Goal: Communication & Community: Answer question/provide support

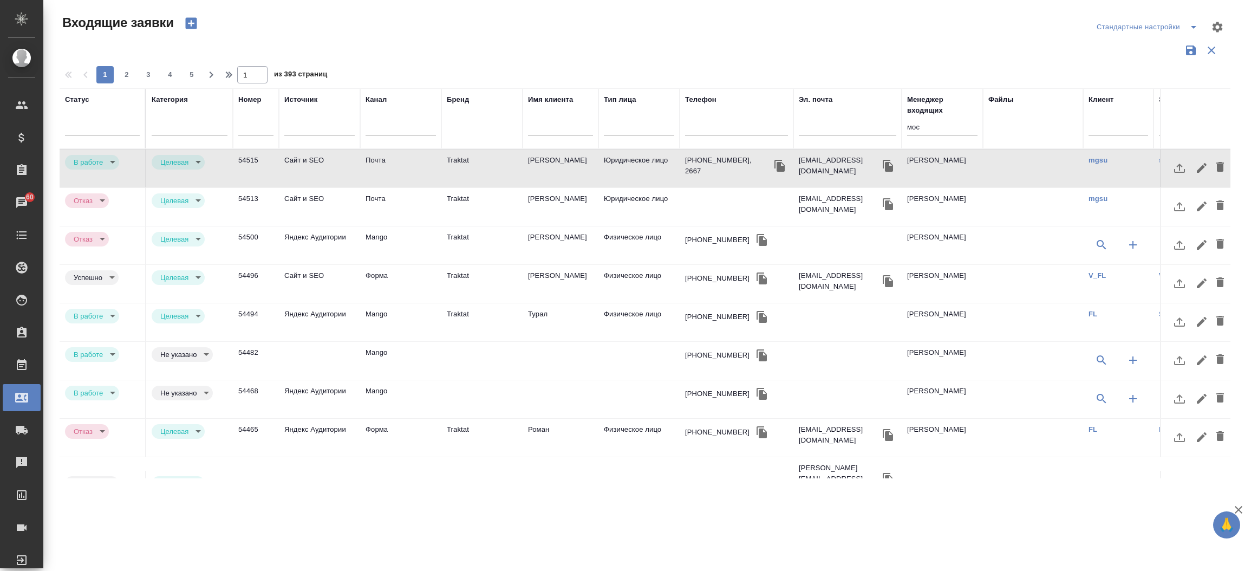
select select "RU"
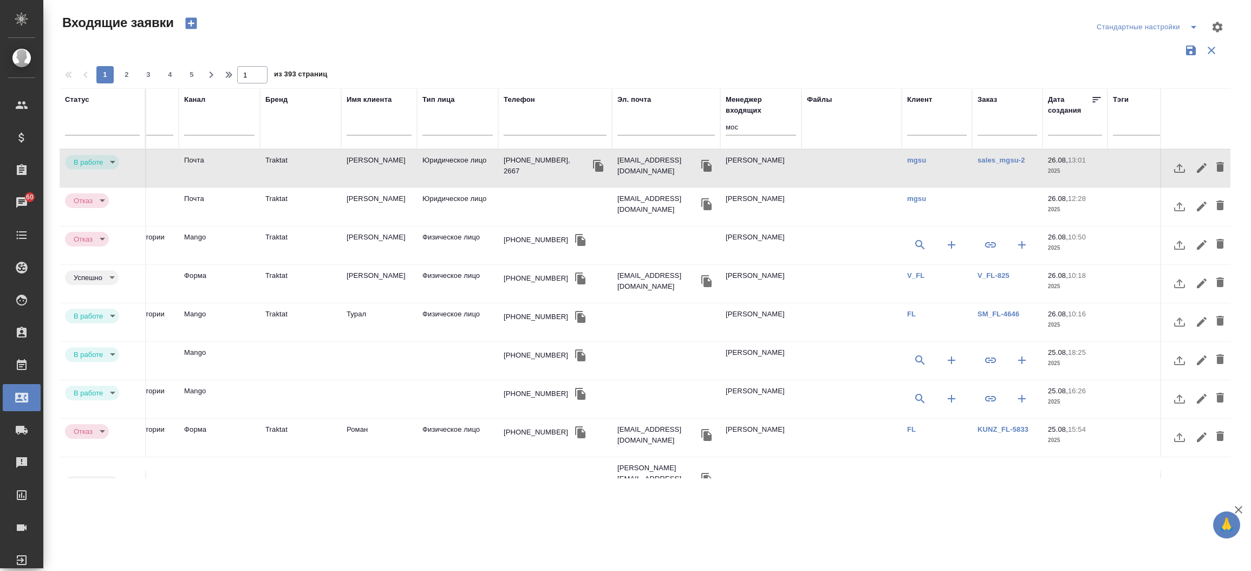
click at [725, 126] on input "мос" at bounding box center [760, 128] width 70 height 14
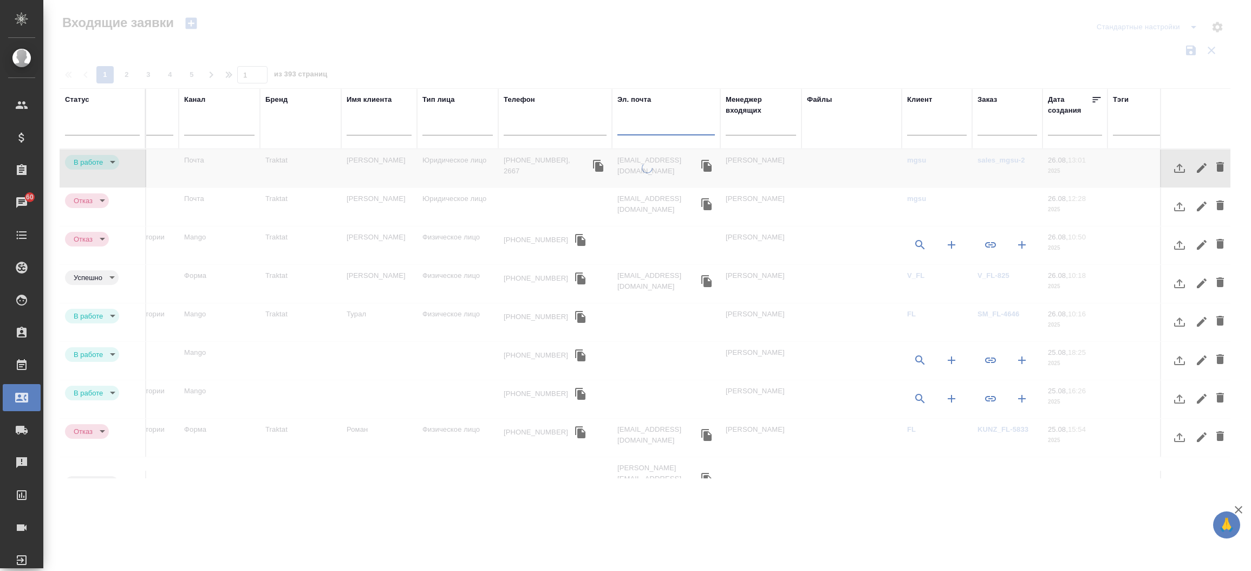
click at [658, 130] on input "text" at bounding box center [665, 128] width 97 height 14
paste input "[EMAIL_ADDRESS][DOMAIN_NAME]"
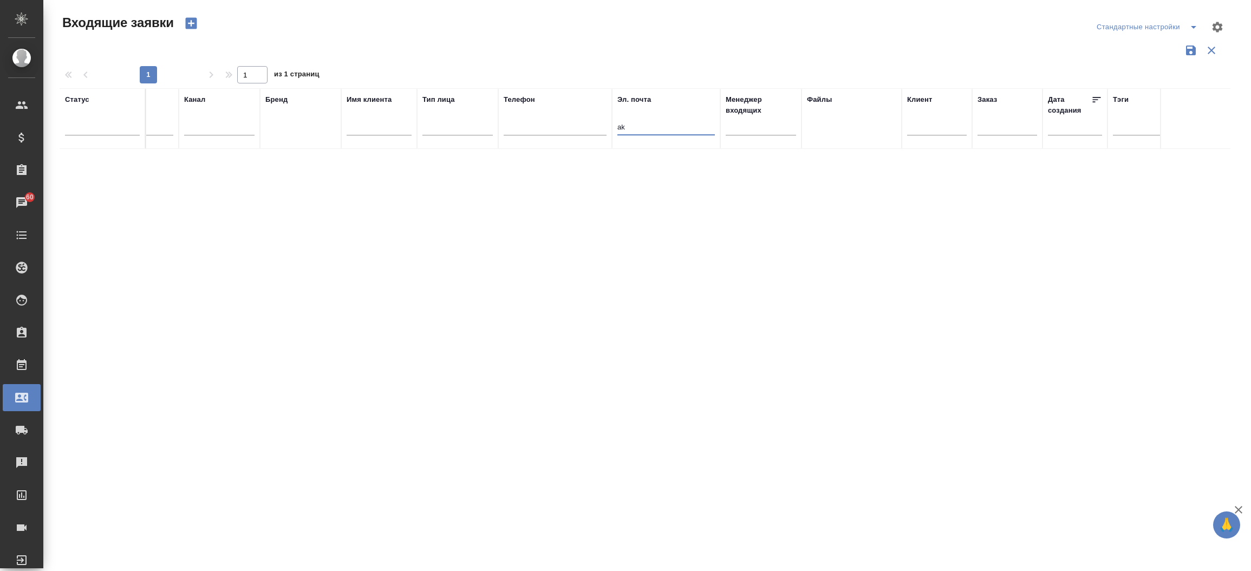
type input "a"
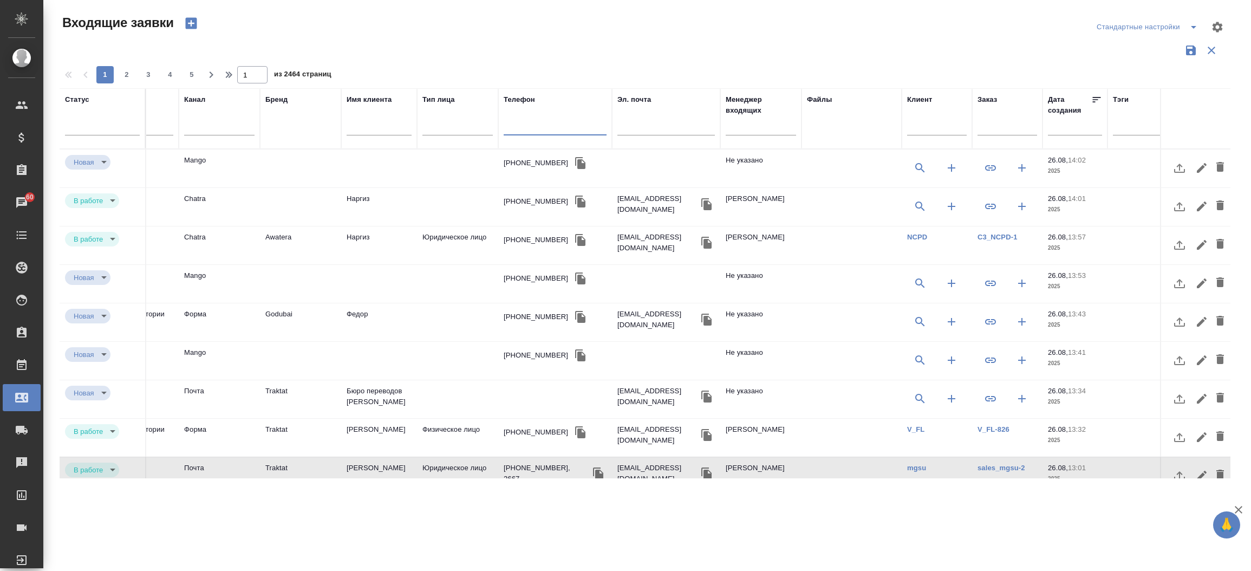
click at [592, 121] on input "text" at bounding box center [554, 128] width 103 height 14
paste input "[PHONE_NUMBER]"
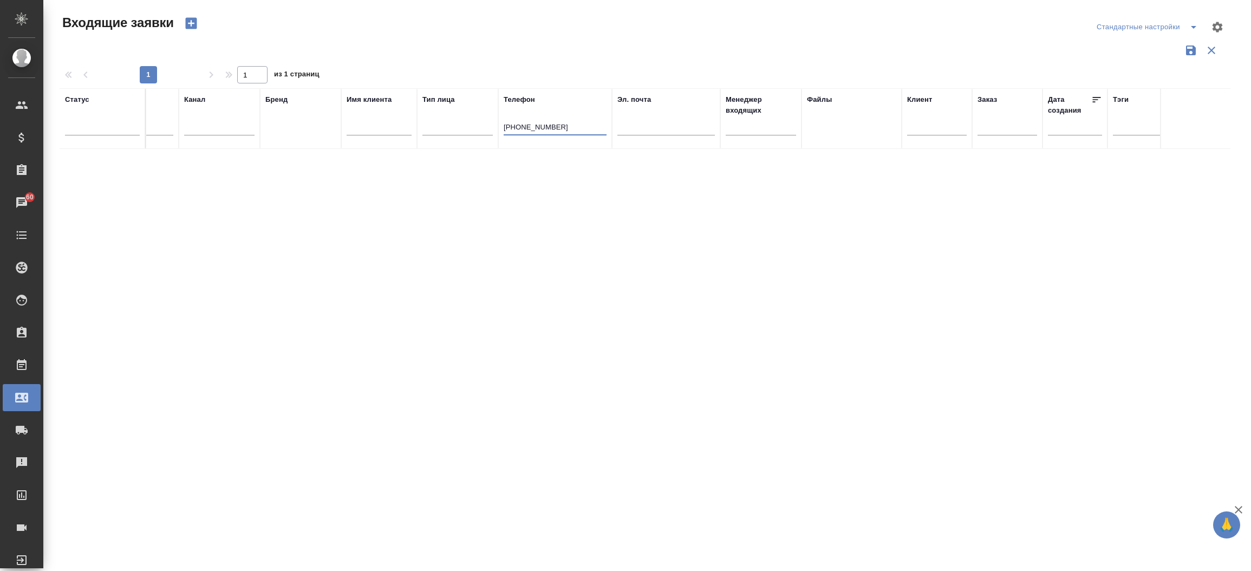
type input "[PHONE_NUMBER]"
click at [189, 24] on icon "button" at bounding box center [191, 23] width 15 height 15
select select "RU"
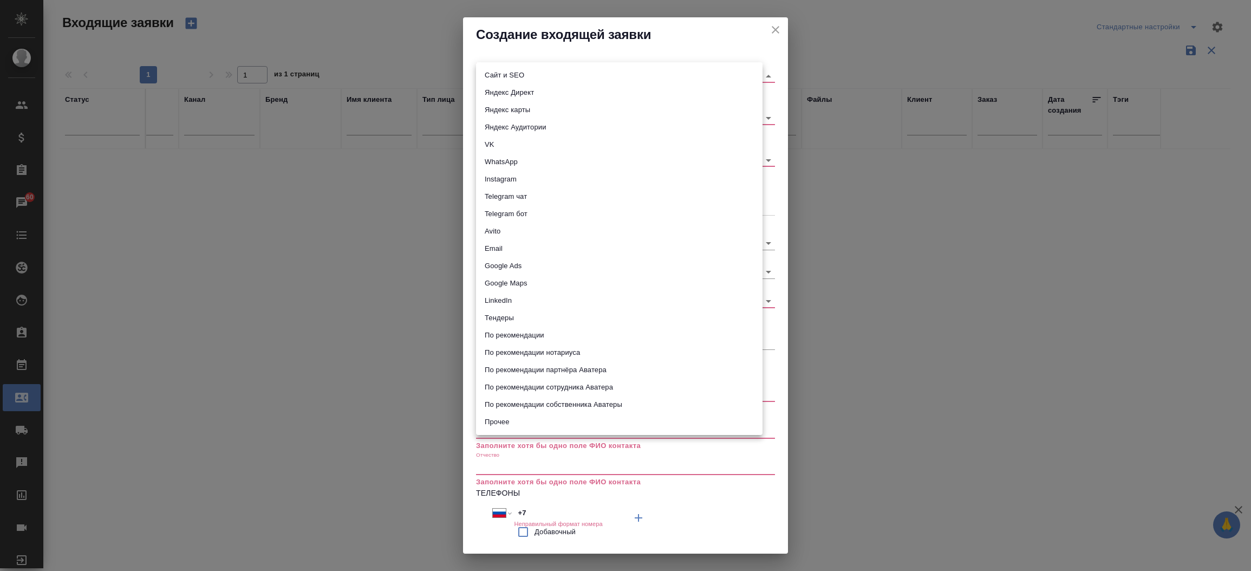
click at [503, 74] on body "🙏 .cls-1 fill:#fff; AWATERA Прутько [PERSON_NAME] Клиенты Спецификации Заказы 6…" at bounding box center [625, 285] width 1251 height 571
click at [503, 74] on li "Сайт и SEO" at bounding box center [619, 75] width 286 height 17
type input "seo"
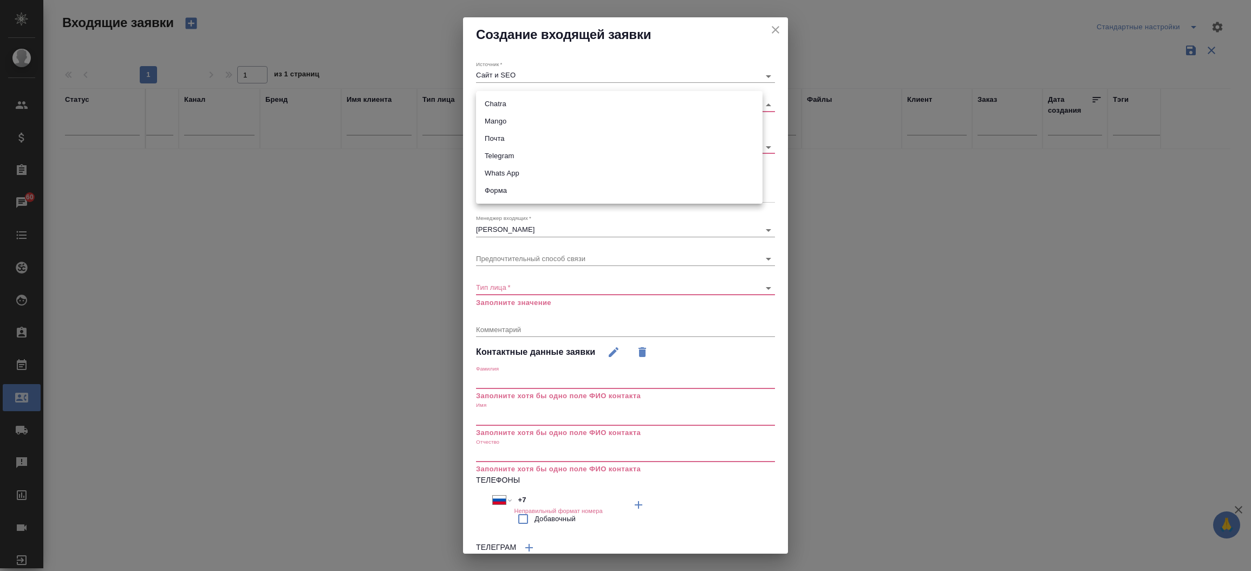
click at [507, 107] on body "🙏 .cls-1 fill:#fff; AWATERA Прутько [PERSON_NAME] Клиенты Спецификации Заказы 6…" at bounding box center [625, 285] width 1251 height 571
click at [499, 185] on li "Форма" at bounding box center [619, 190] width 286 height 17
type input "63623f8939da55ae86e7274a"
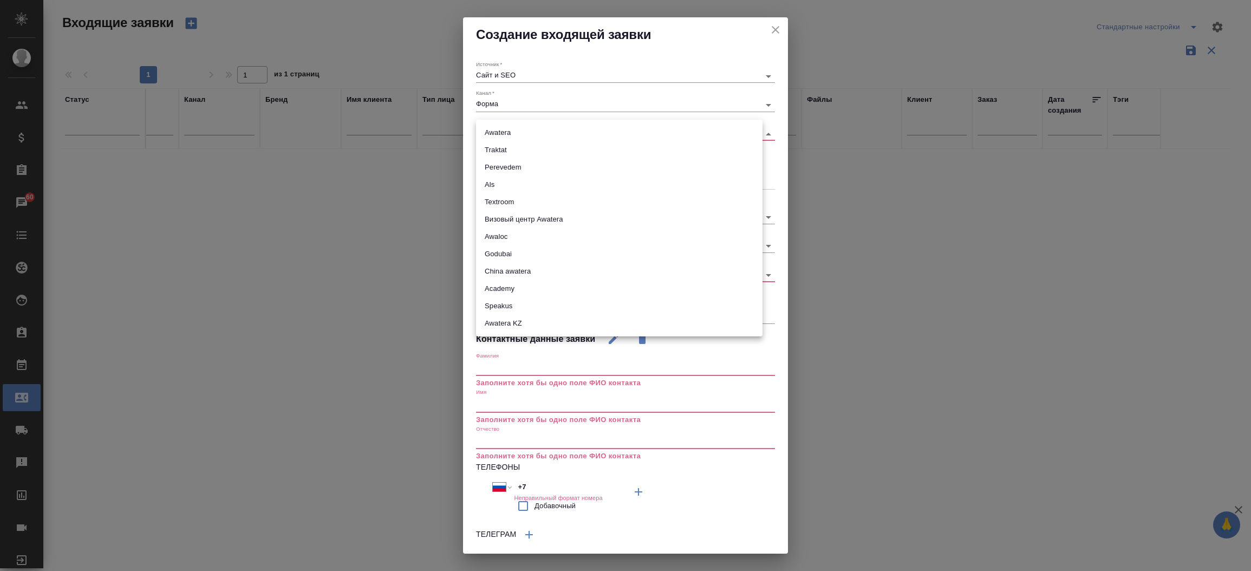
click at [508, 135] on body "🙏 .cls-1 fill:#fff; AWATERA Прутько [PERSON_NAME] Клиенты Спецификации Заказы 6…" at bounding box center [625, 285] width 1251 height 571
click at [514, 317] on li "Awatera KZ" at bounding box center [619, 323] width 286 height 17
type input "awateraKz"
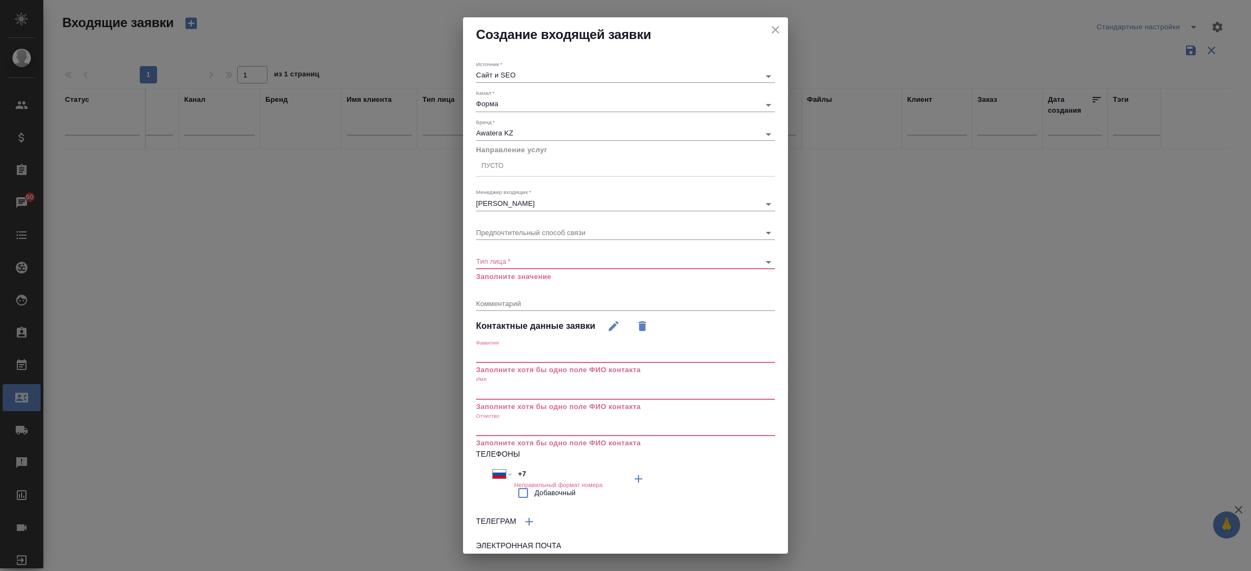
click at [514, 391] on input "text" at bounding box center [625, 391] width 299 height 15
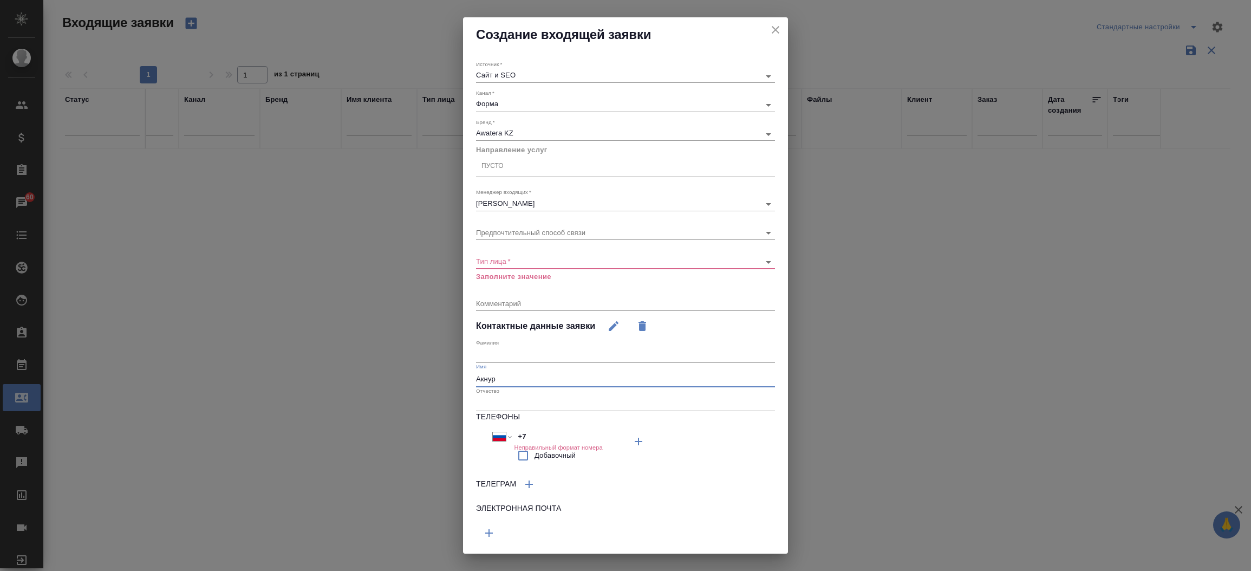
type input "Акнур"
click at [528, 430] on input "+7" at bounding box center [561, 436] width 95 height 16
click at [528, 430] on input "+7" at bounding box center [561, 437] width 95 height 16
paste input "[PHONE_NUMBER]"
select select "KZ"
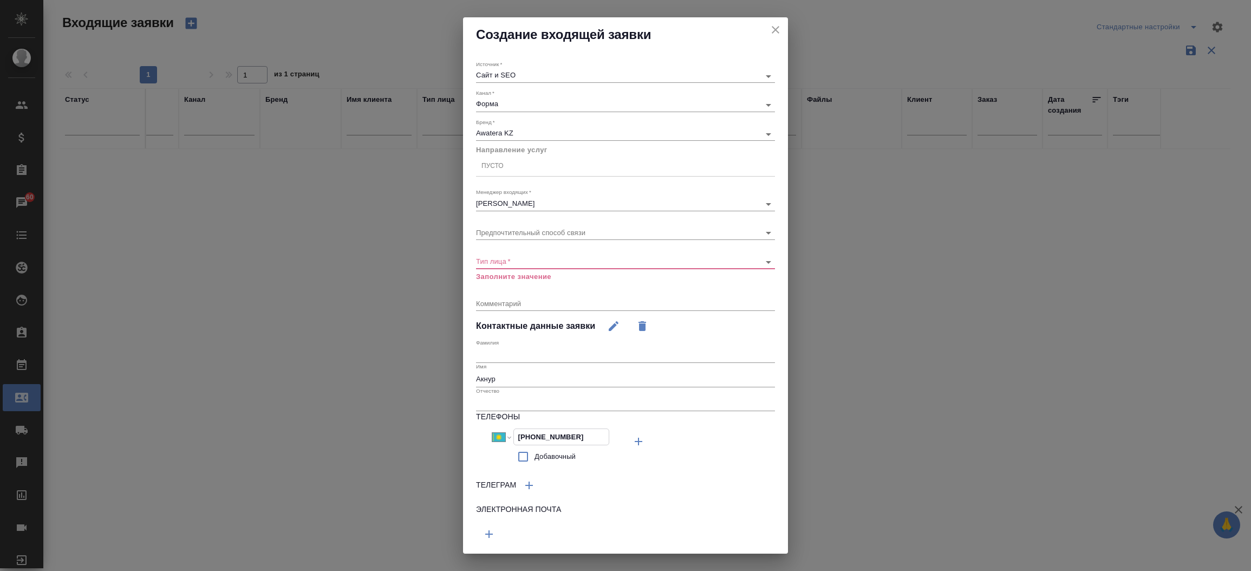
type input "[PHONE_NUMBER]"
click at [493, 533] on icon "button" at bounding box center [488, 532] width 13 height 13
click at [495, 532] on input "text" at bounding box center [550, 531] width 149 height 14
paste input "[EMAIL_ADDRESS][DOMAIN_NAME]"
type input "[EMAIL_ADDRESS][DOMAIN_NAME]"
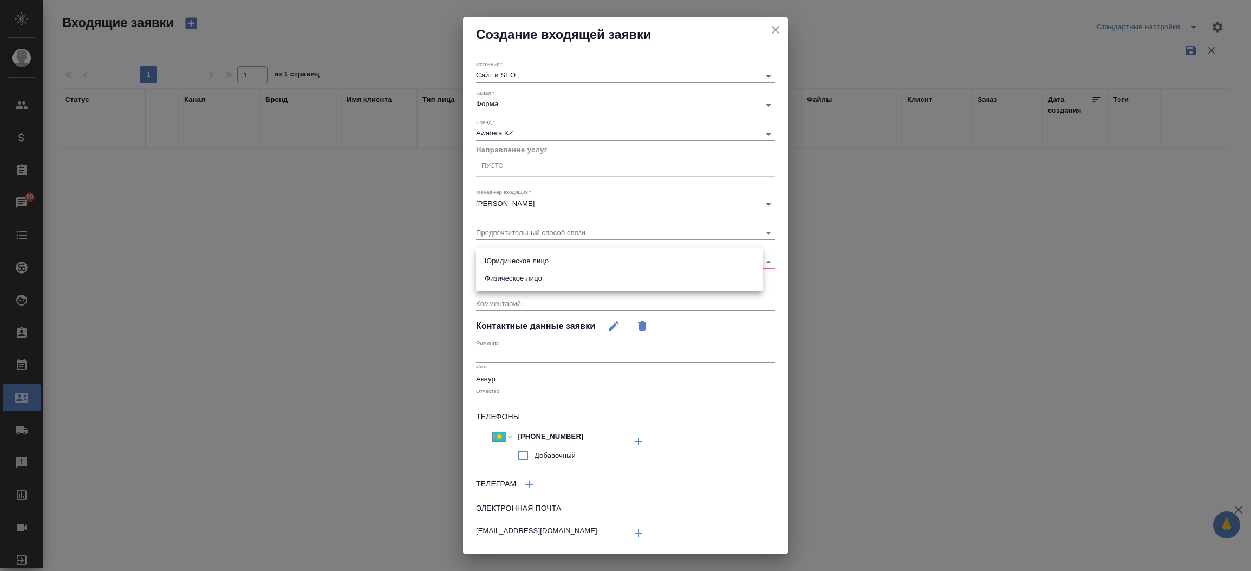
click at [489, 263] on body "🙏 .cls-1 fill:#fff; AWATERA Прутько [PERSON_NAME] Клиенты Спецификации Заказы 6…" at bounding box center [625, 285] width 1251 height 571
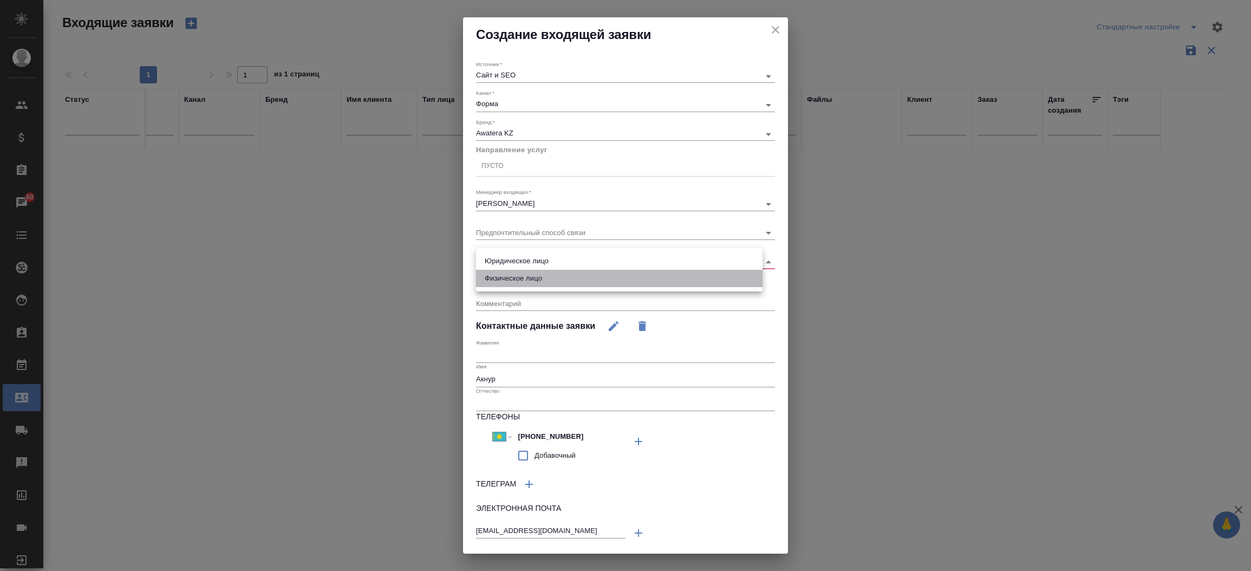
click at [495, 281] on li "Физическое лицо" at bounding box center [619, 278] width 286 height 17
type input "private"
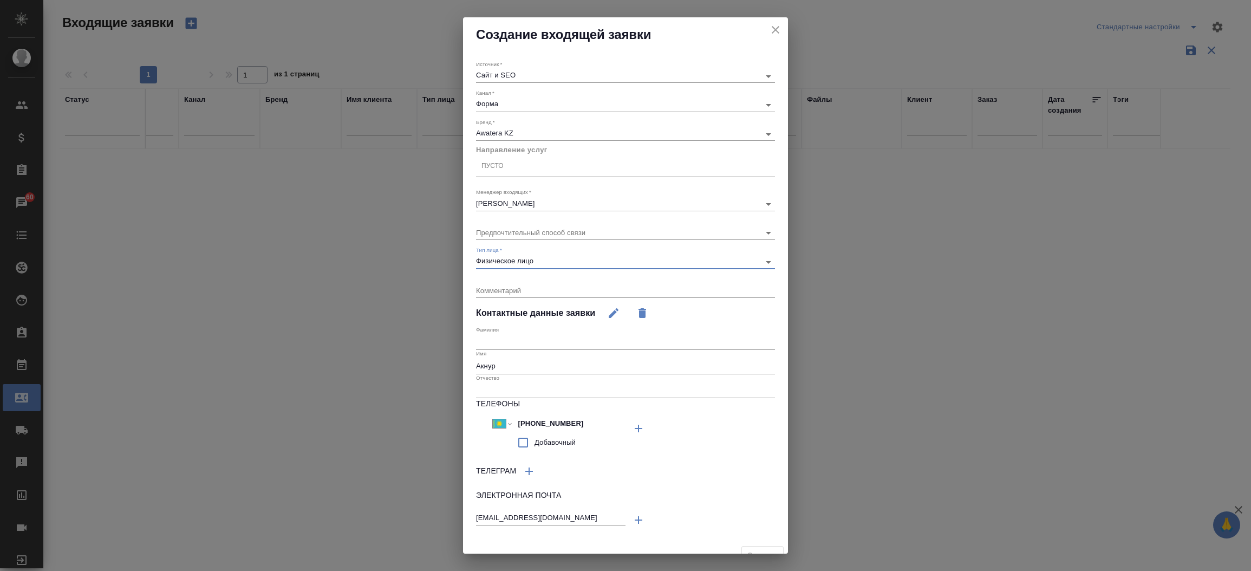
click at [583, 157] on div "Пусто" at bounding box center [625, 166] width 299 height 21
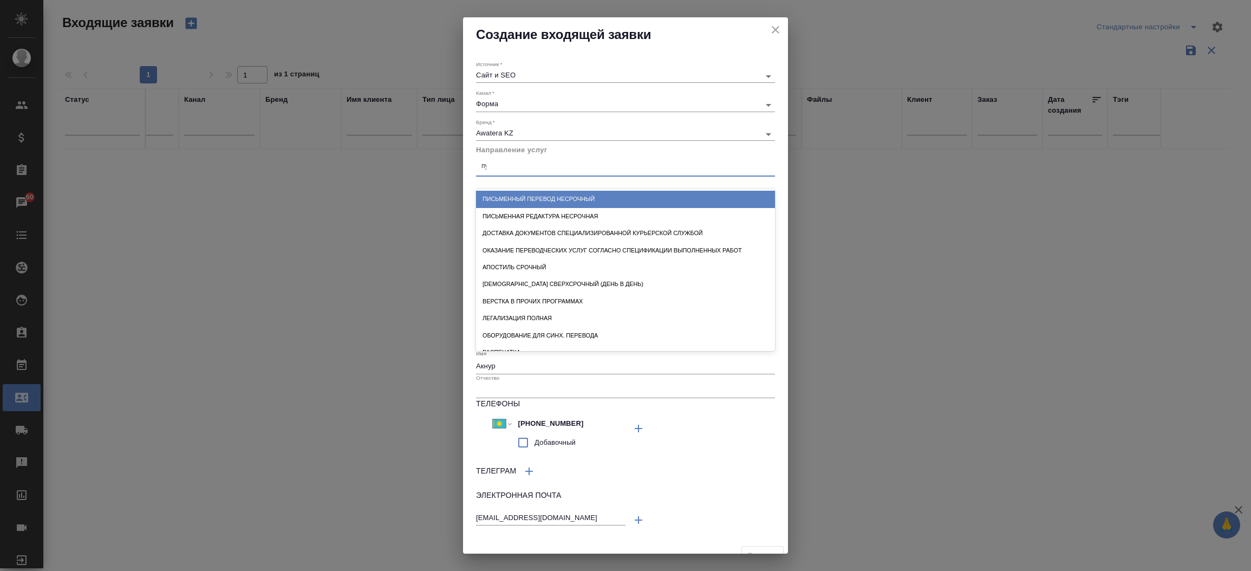
type input "пус"
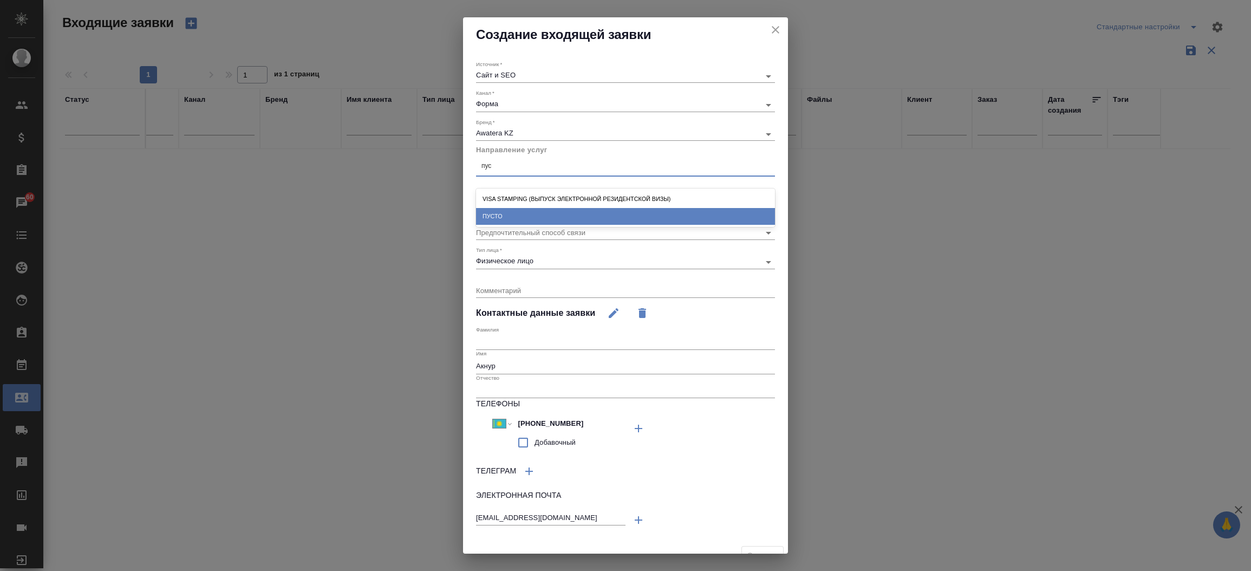
click at [520, 215] on div "ПУСТО" at bounding box center [625, 216] width 299 height 17
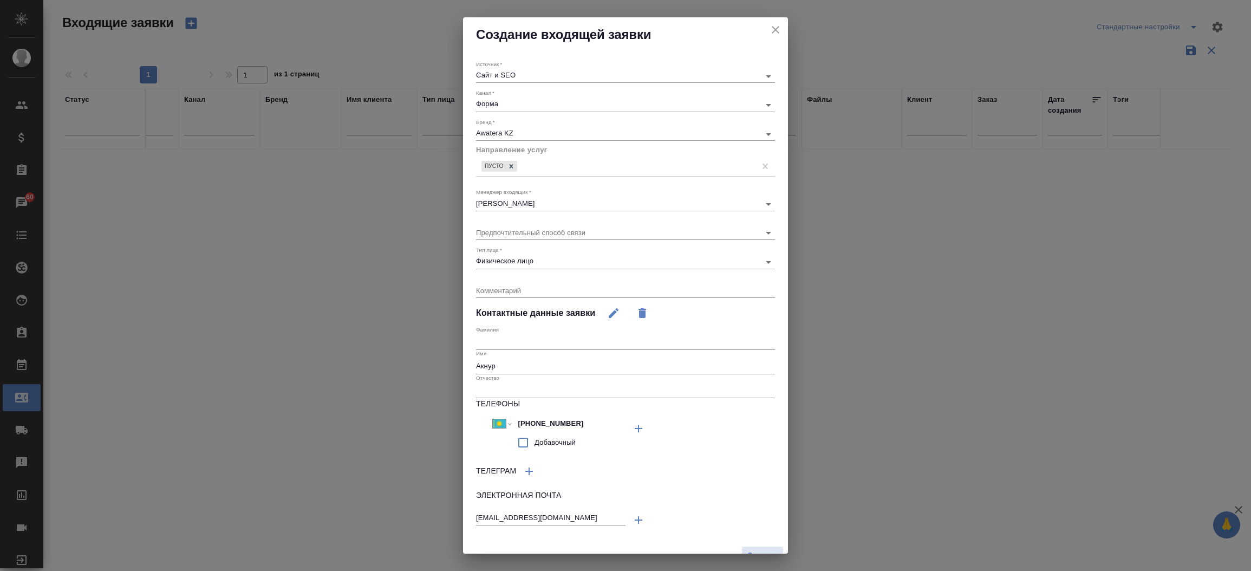
scroll to position [15, 0]
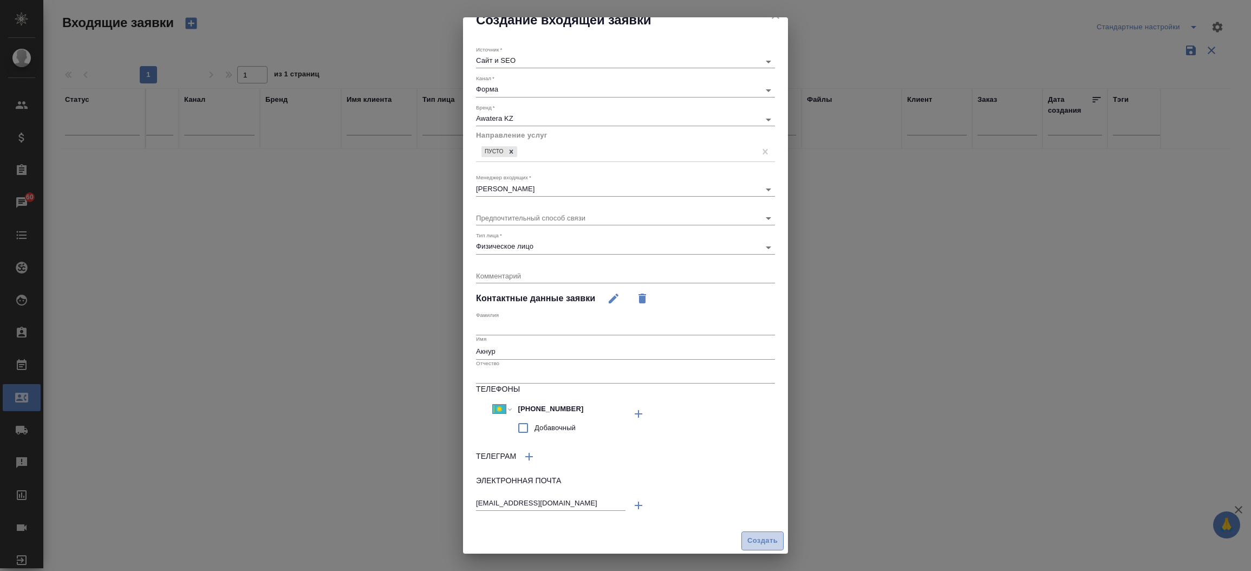
click at [747, 534] on span "Создать" at bounding box center [762, 540] width 30 height 12
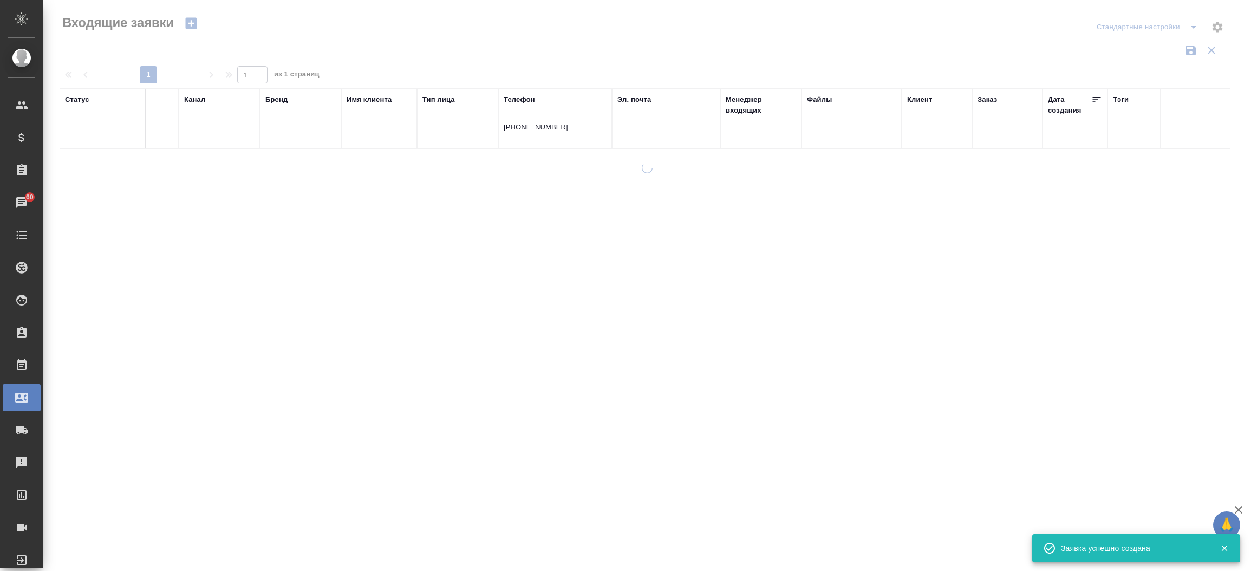
click at [525, 122] on input "[PHONE_NUMBER]" at bounding box center [554, 128] width 103 height 14
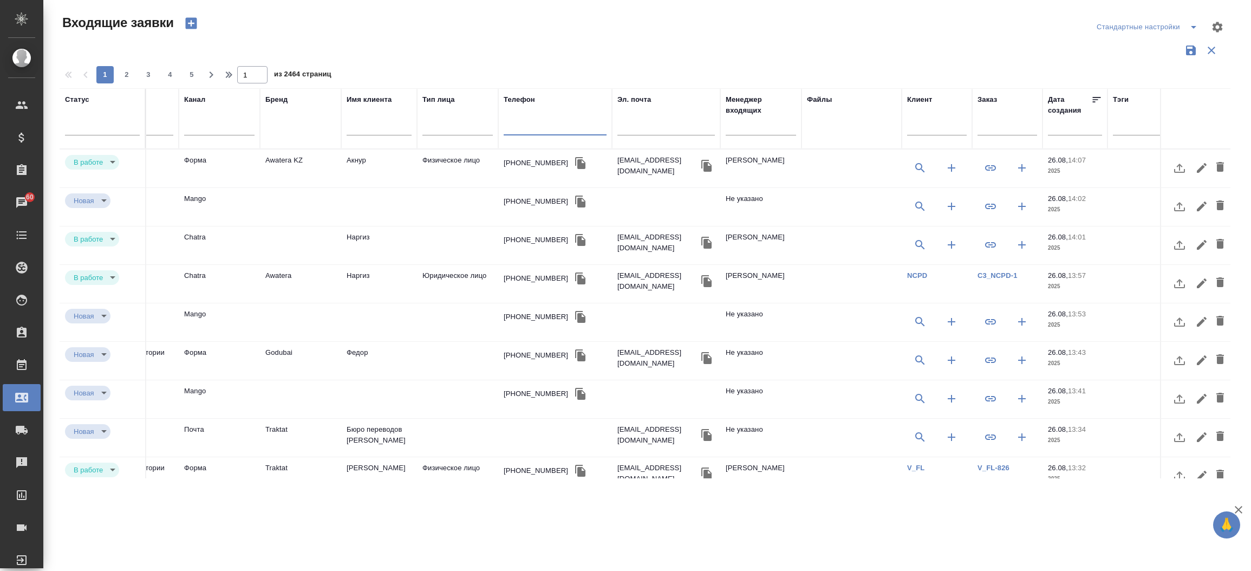
click at [436, 164] on td "Физическое лицо" at bounding box center [457, 168] width 81 height 38
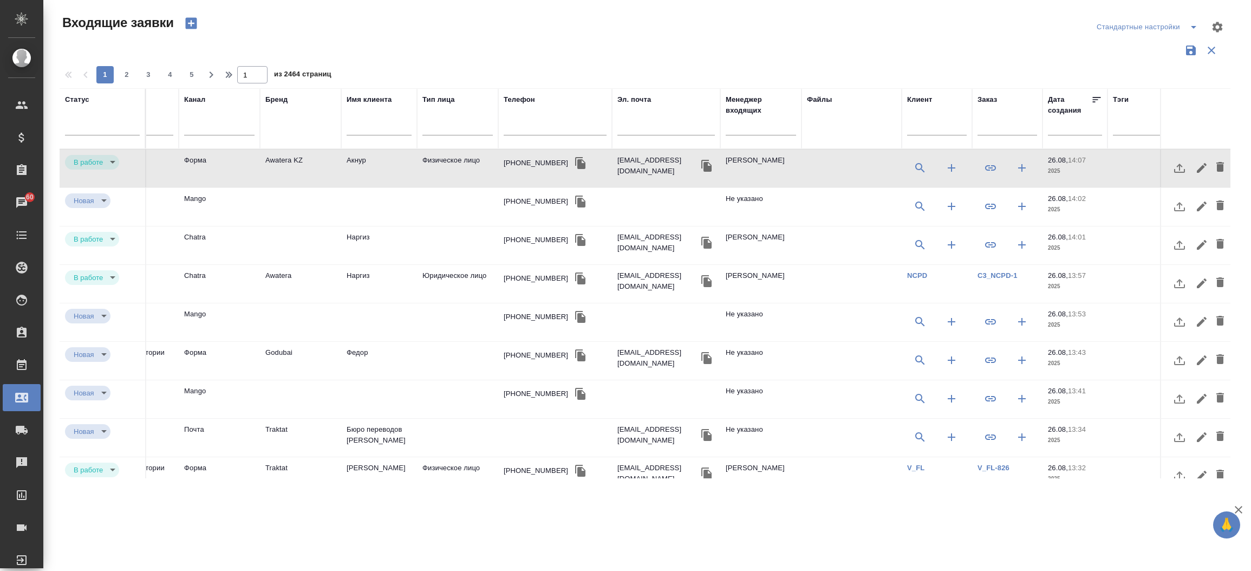
click at [436, 164] on td "Физическое лицо" at bounding box center [457, 168] width 81 height 38
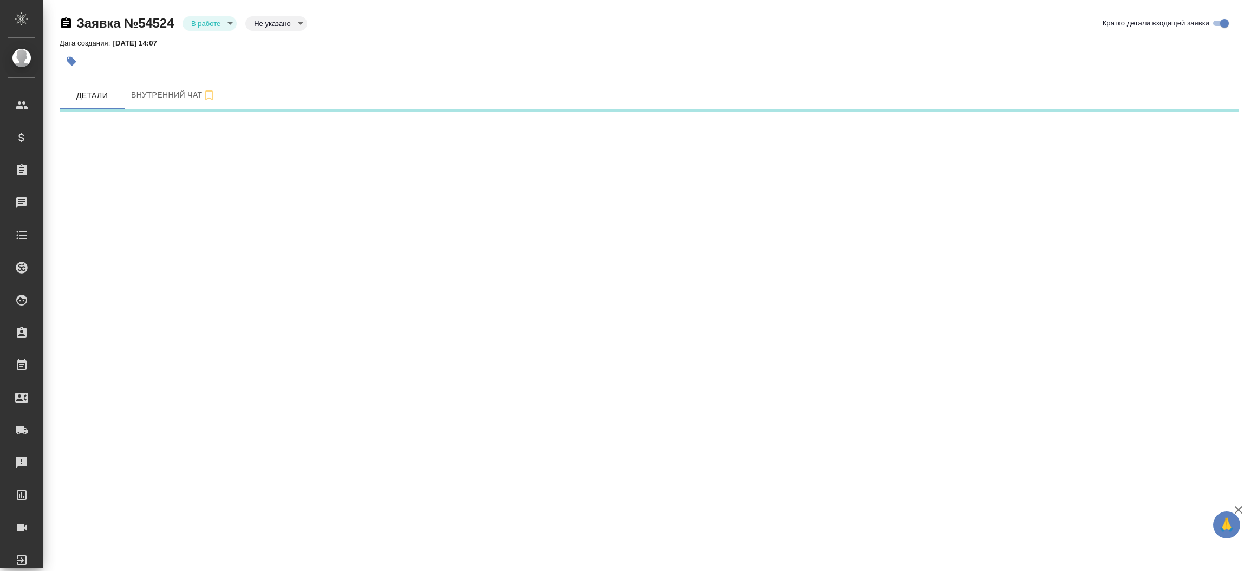
select select "RU"
select select "KZ"
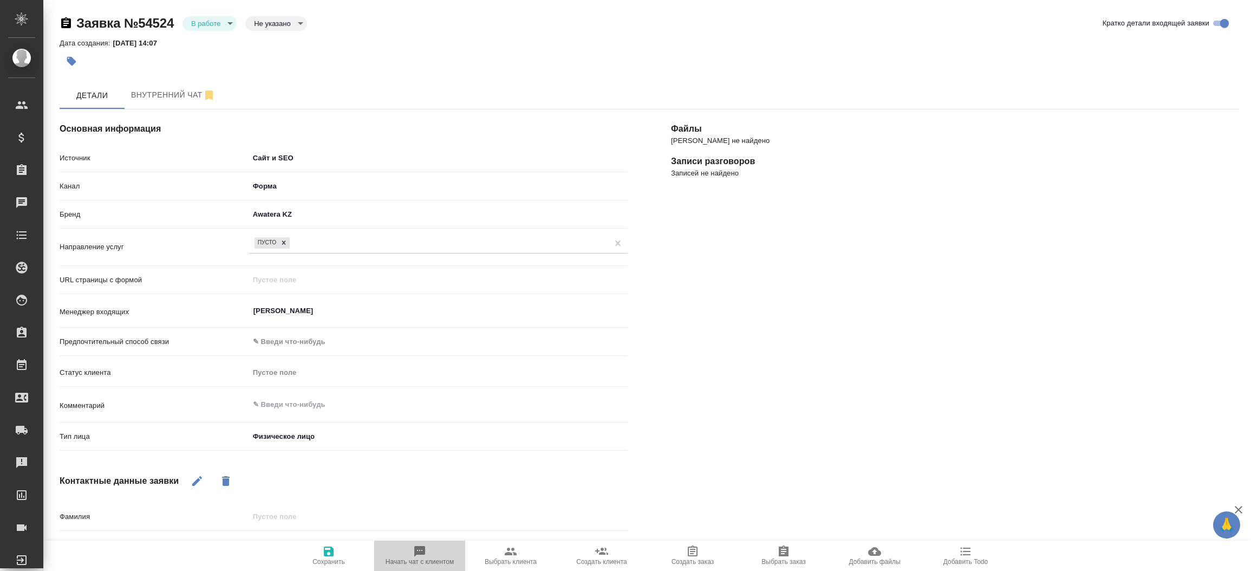
click at [407, 552] on span "Начать чат с клиентом" at bounding box center [420, 555] width 78 height 21
type textarea "x"
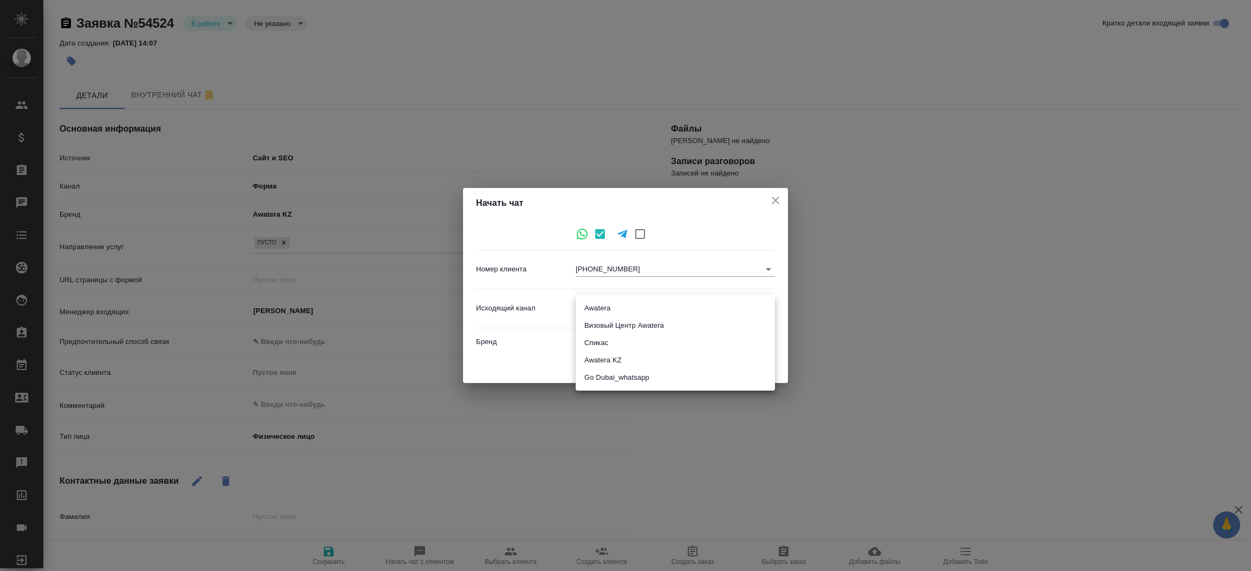
click at [652, 305] on body "🙏 .cls-1 fill:#fff; AWATERA Прутько Ирина i.prutko Клиенты Спецификации Заказы …" at bounding box center [625, 285] width 1251 height 571
click at [642, 367] on li "Awatera KZ" at bounding box center [674, 359] width 199 height 17
type input "8"
click at [738, 362] on span "Начать" at bounding box center [751, 365] width 26 height 12
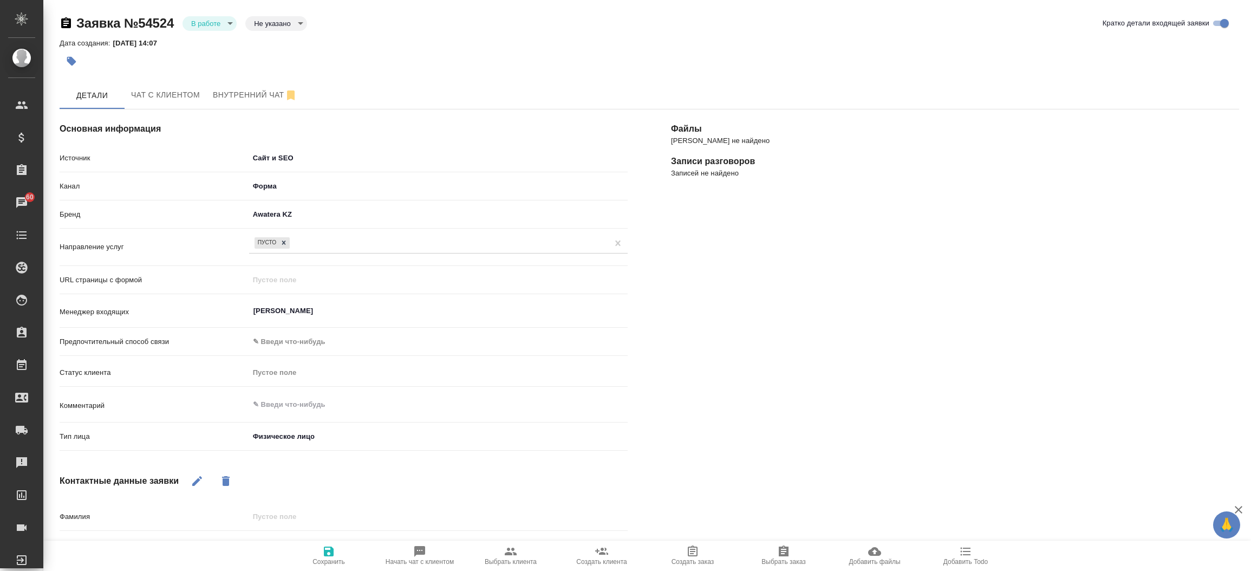
type textarea "x"
click at [164, 91] on span "Чат с клиентом" at bounding box center [172, 95] width 82 height 14
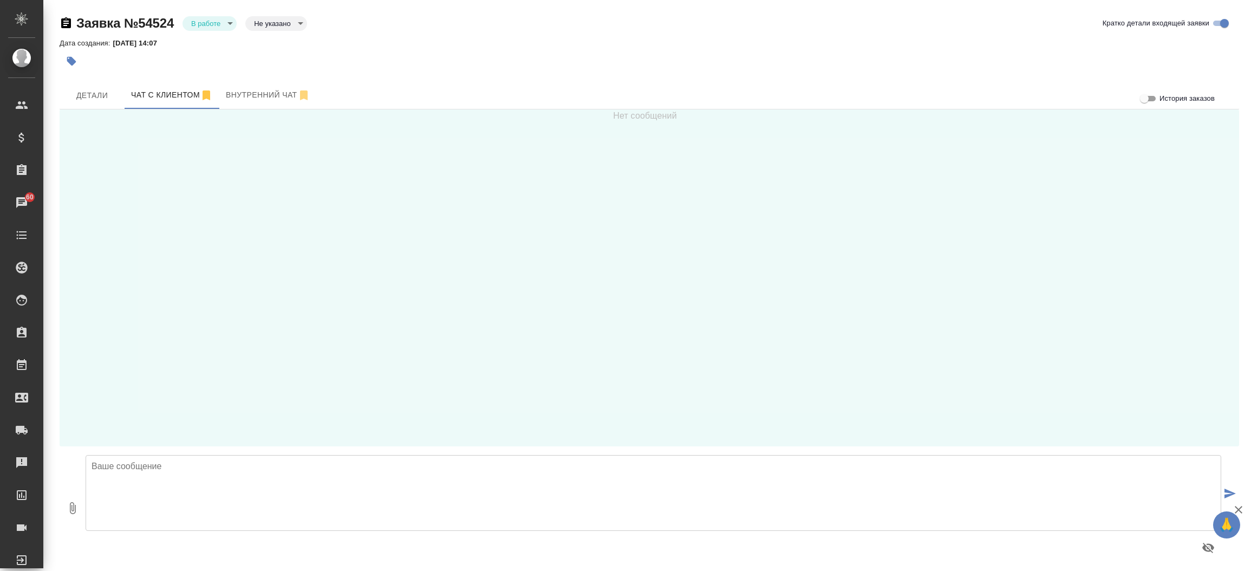
click at [340, 486] on textarea at bounding box center [653, 493] width 1135 height 76
type textarea "Акнур, добрый день! Получили от Вас запрос. Подскажите какой вопрос Вас интерес…"
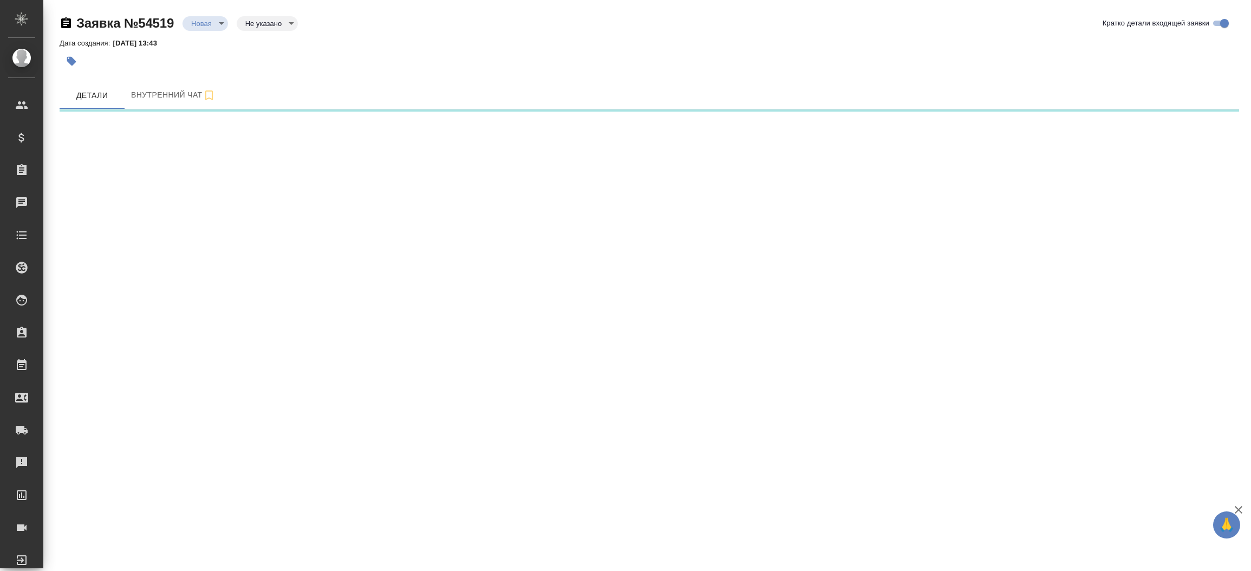
select select "RU"
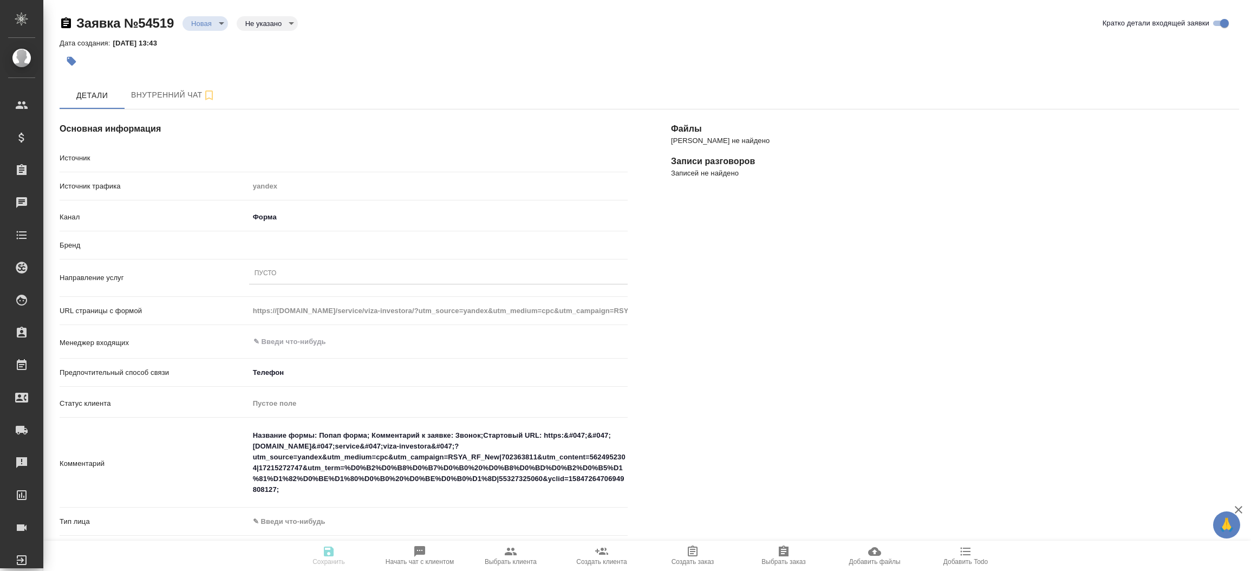
type textarea "x"
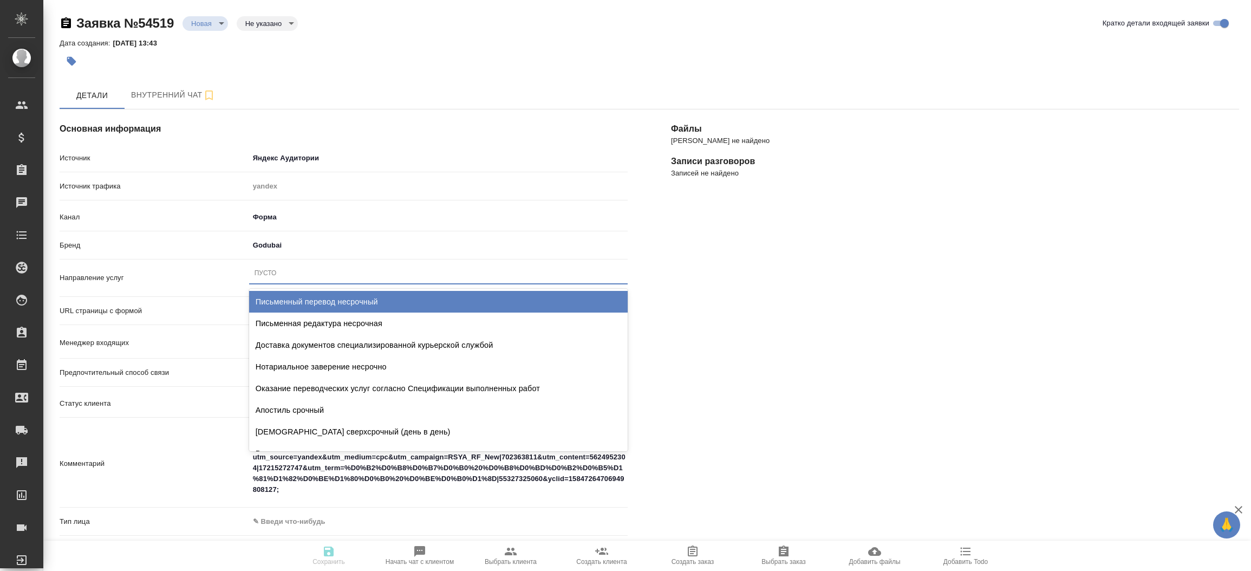
click at [347, 270] on div "Пусто" at bounding box center [438, 273] width 378 height 16
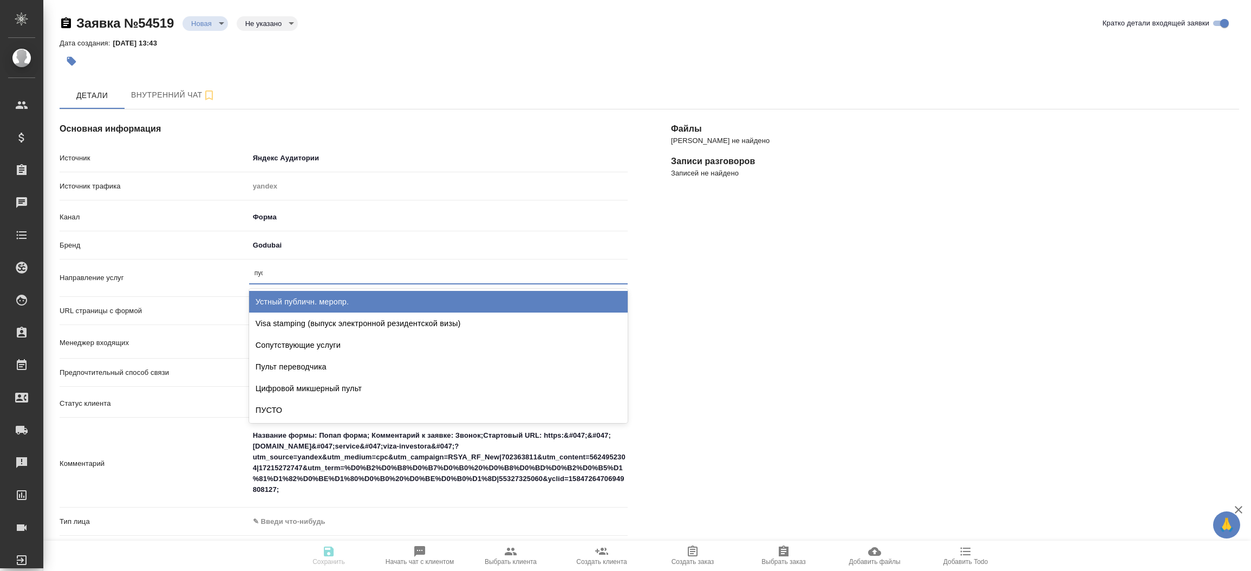
type input "пуст"
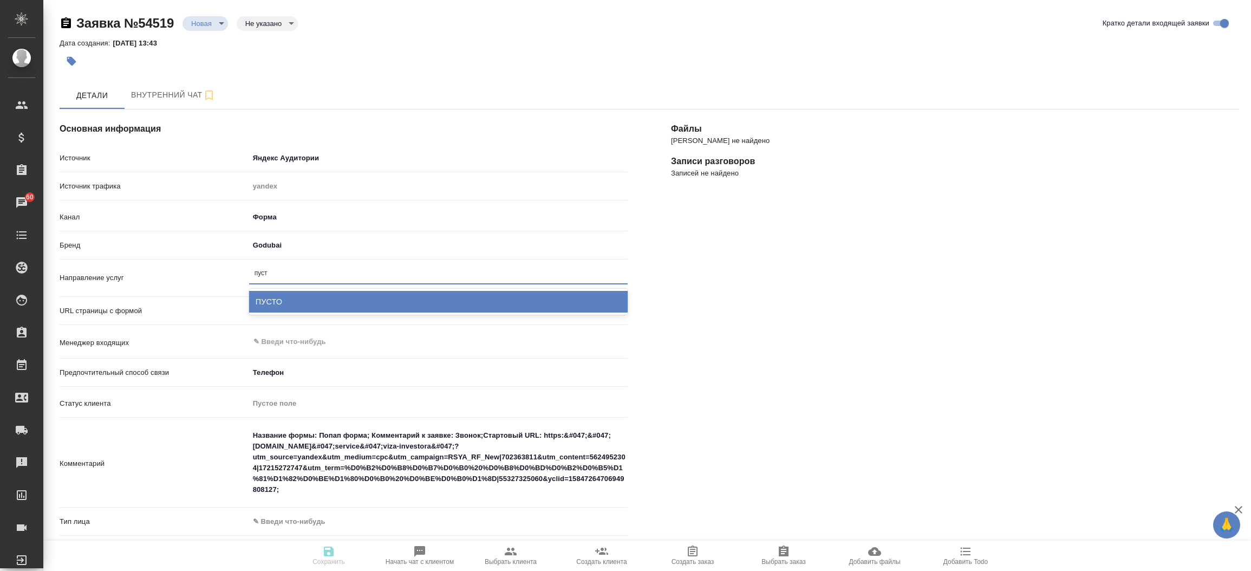
click at [335, 302] on div "ПУСТО" at bounding box center [438, 302] width 378 height 22
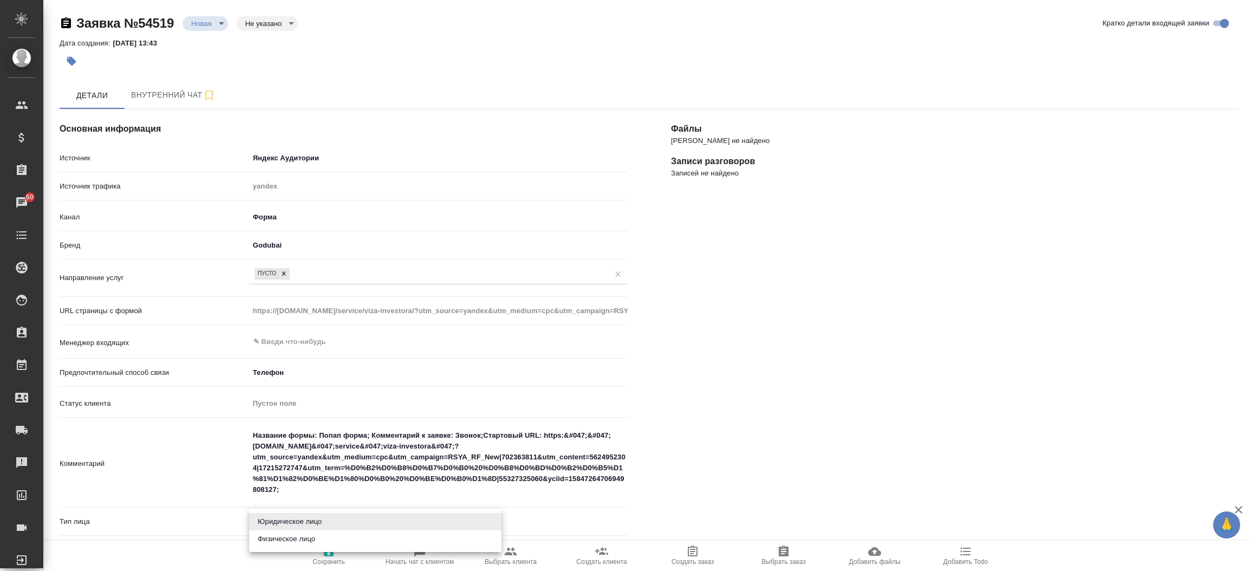
click at [279, 520] on body "🙏 .cls-1 fill:#fff; AWATERA Прутько Ирина i.prutko Клиенты Спецификации Заказы …" at bounding box center [625, 285] width 1251 height 571
click at [279, 537] on li "Физическое лицо" at bounding box center [375, 538] width 252 height 17
type textarea "x"
type input "private"
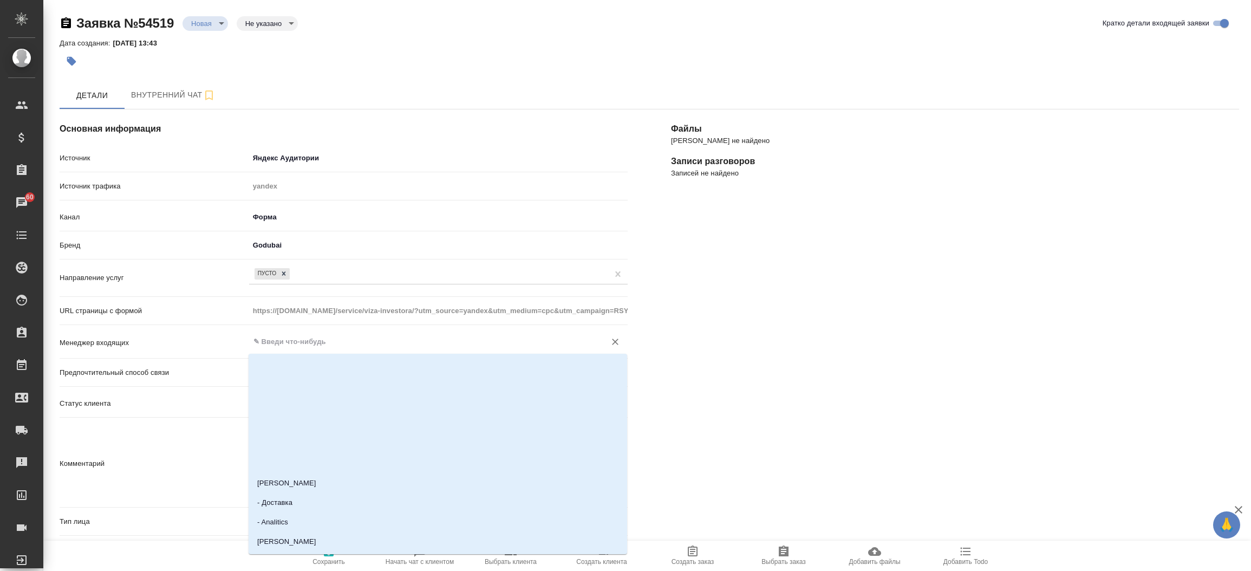
click at [274, 338] on input "text" at bounding box center [420, 341] width 336 height 13
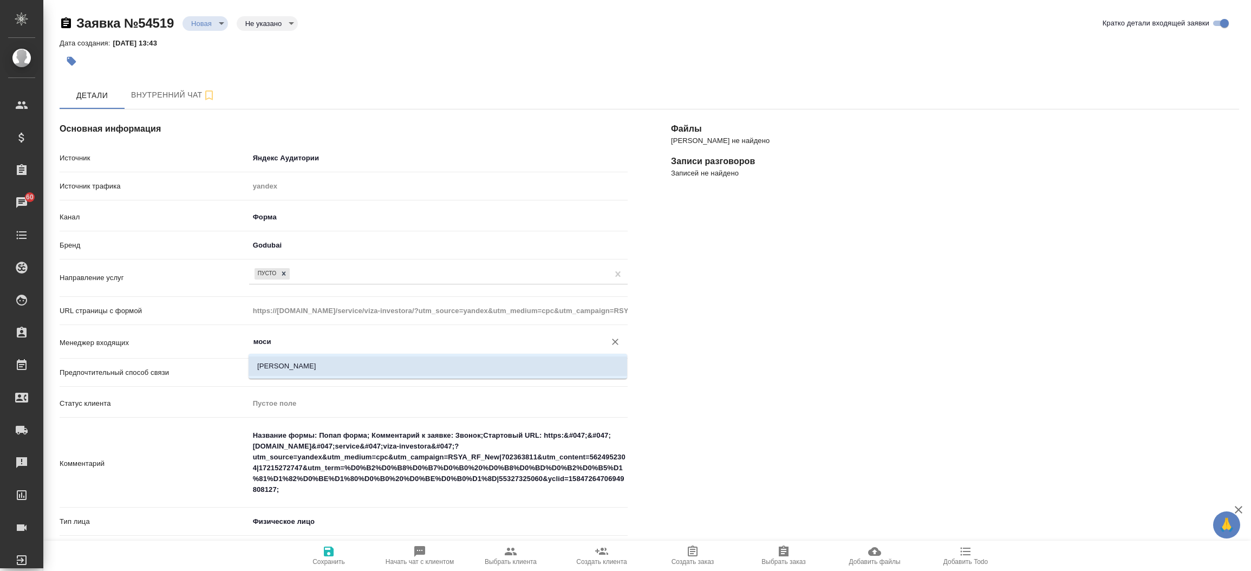
click at [287, 362] on li "[PERSON_NAME]" at bounding box center [437, 365] width 378 height 19
type input "[PERSON_NAME]"
type textarea "x"
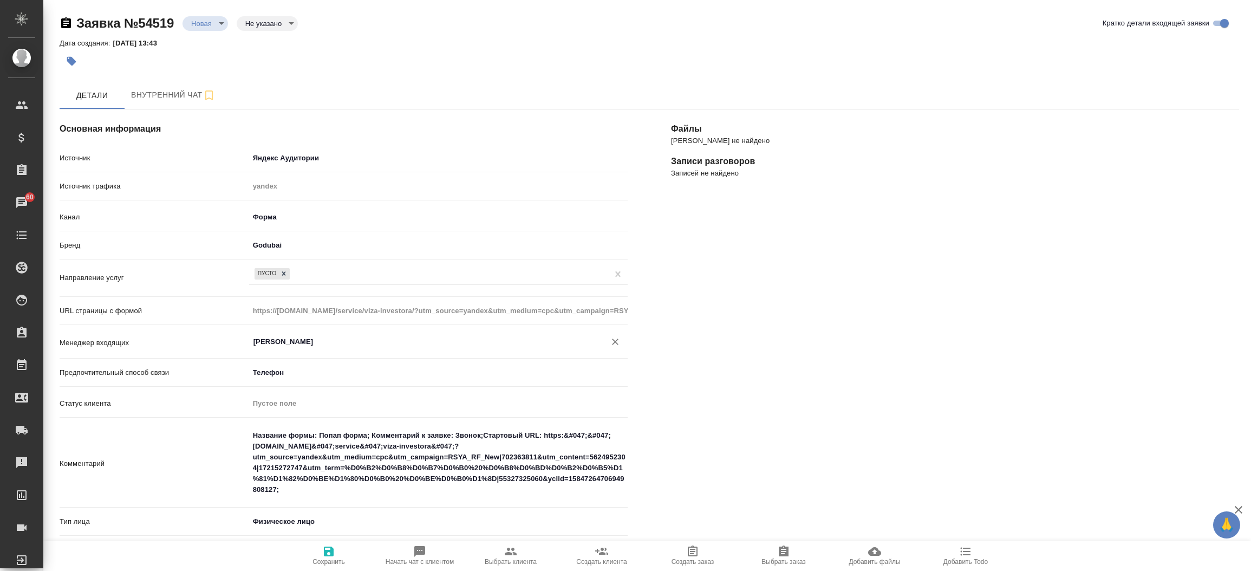
type input "[PERSON_NAME]"
click at [332, 544] on button "Сохранить" at bounding box center [328, 555] width 91 height 30
select select "RU"
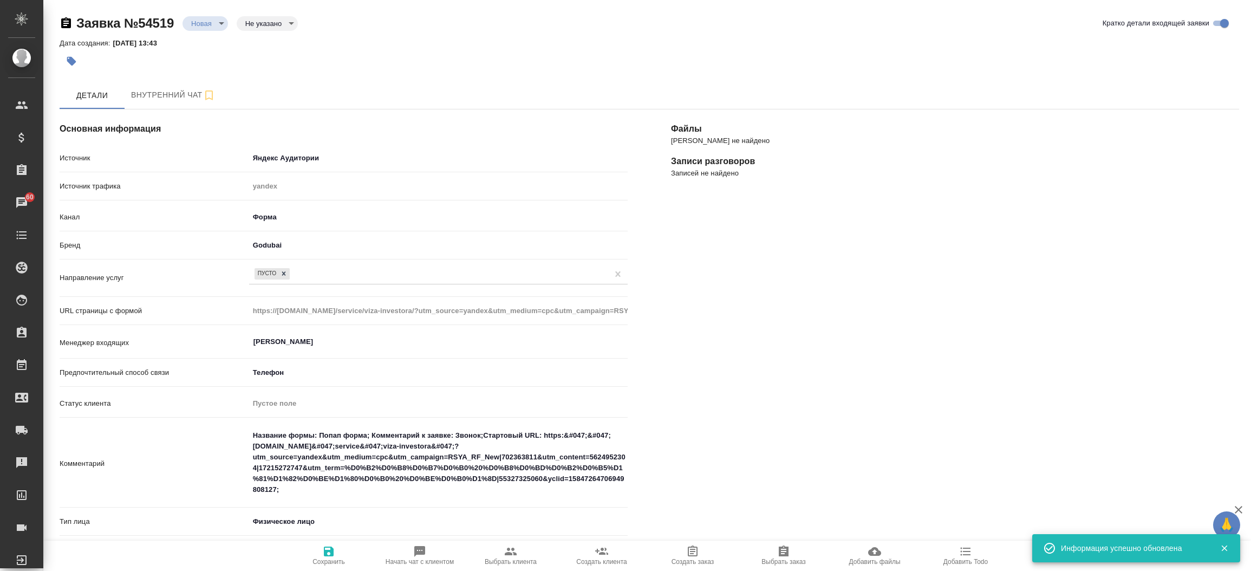
click at [707, 313] on div "Файлы Файлов не найдено Записи разговоров Записей не найдено" at bounding box center [954, 461] width 611 height 746
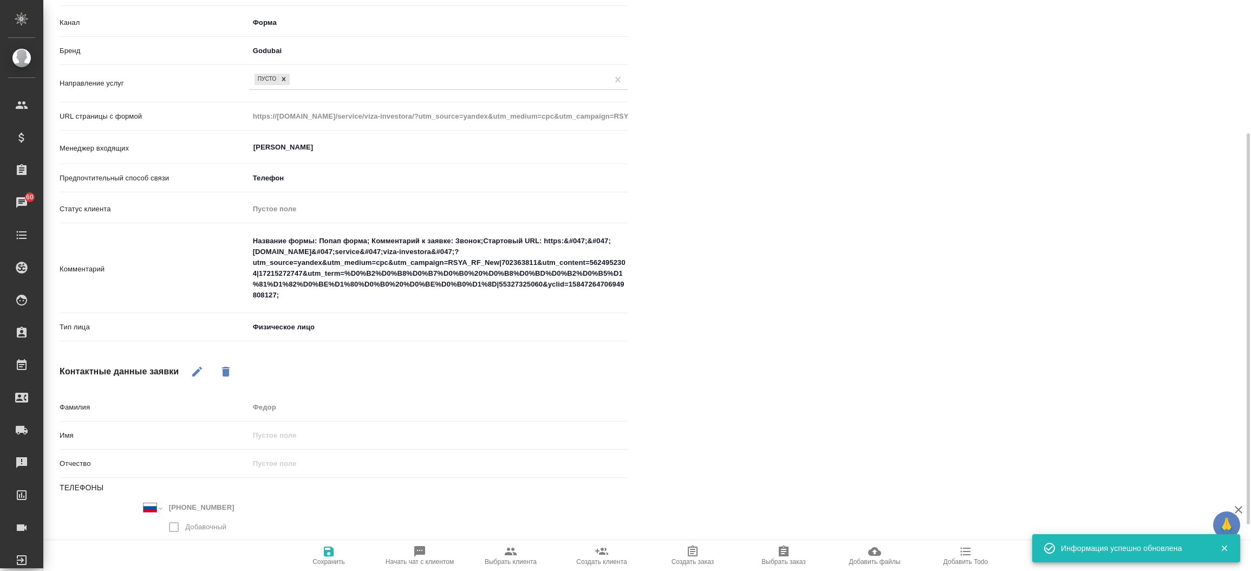
scroll to position [211, 0]
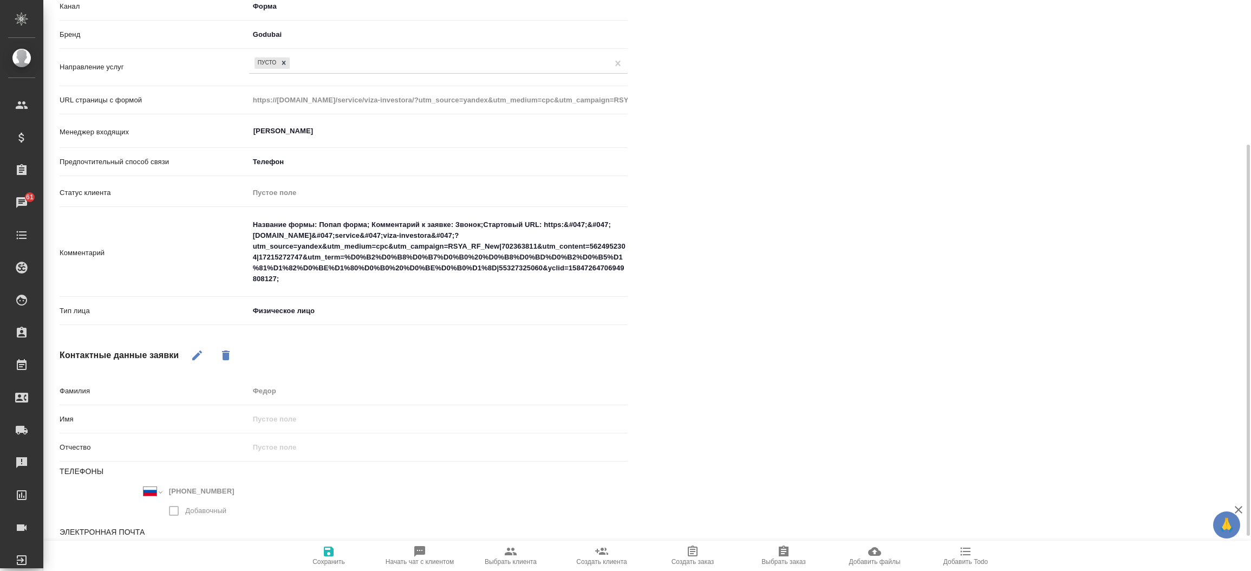
type textarea "x"
